Goal: Transaction & Acquisition: Download file/media

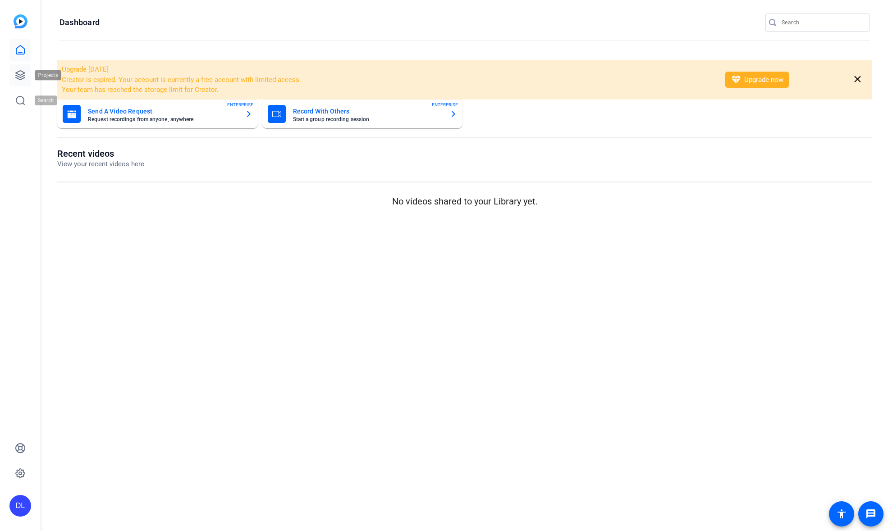
click at [20, 73] on icon at bounding box center [20, 75] width 11 height 11
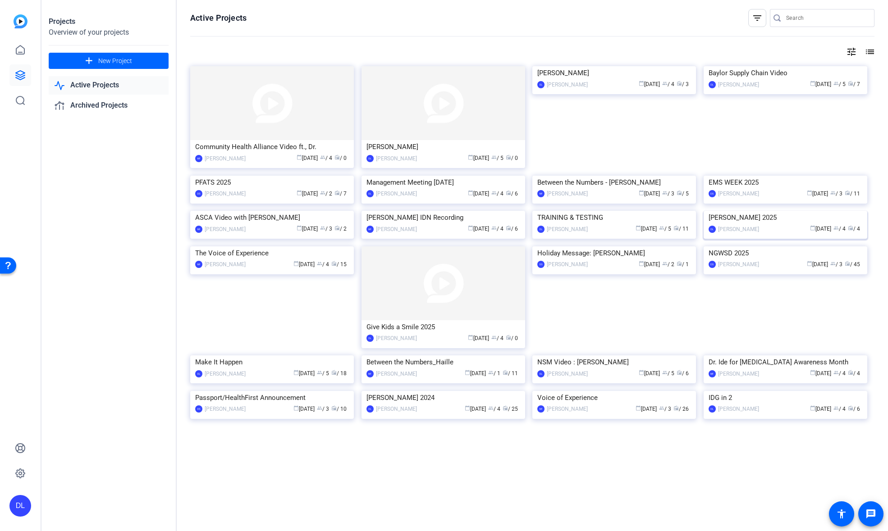
click at [753, 211] on img at bounding box center [785, 211] width 164 height 0
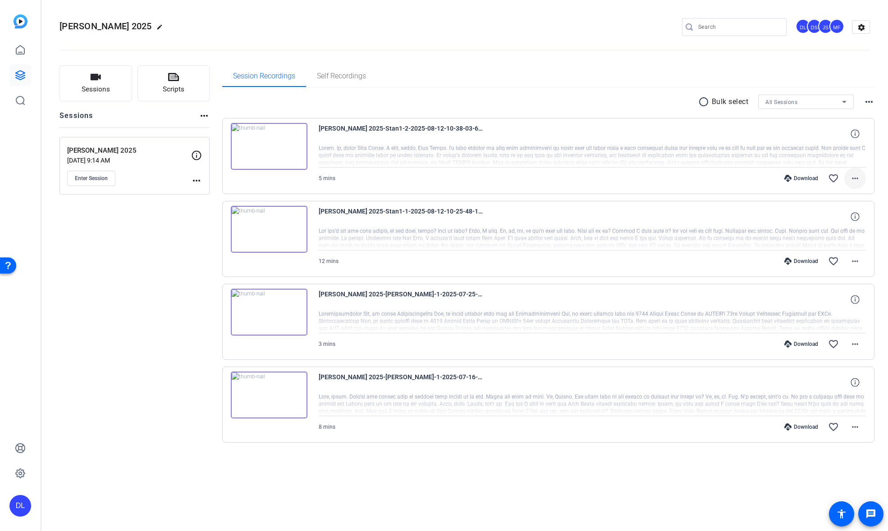
click at [859, 178] on mat-icon "more_horiz" at bounding box center [854, 178] width 11 height 11
click at [832, 216] on span "Download MP4" at bounding box center [831, 219] width 54 height 11
click at [852, 264] on mat-icon "more_horiz" at bounding box center [854, 261] width 11 height 11
click at [834, 299] on span "Download MP4" at bounding box center [831, 302] width 54 height 11
